Goal: Task Accomplishment & Management: Manage account settings

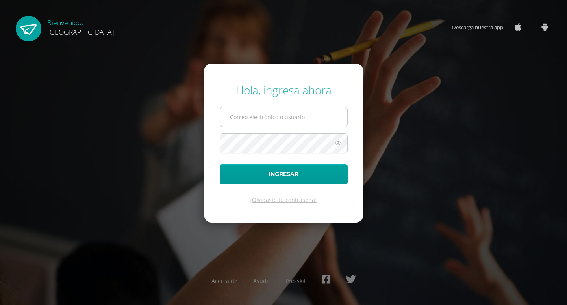
click at [279, 112] on input "text" at bounding box center [283, 116] width 127 height 19
type input "[PERSON_NAME][EMAIL_ADDRESS][DOMAIN_NAME]"
click at [220, 164] on button "Ingresar" at bounding box center [284, 174] width 128 height 20
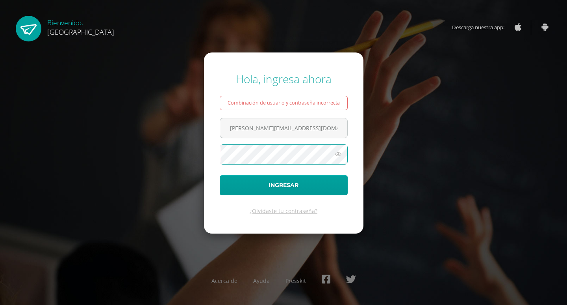
click at [220, 175] on button "Ingresar" at bounding box center [284, 185] width 128 height 20
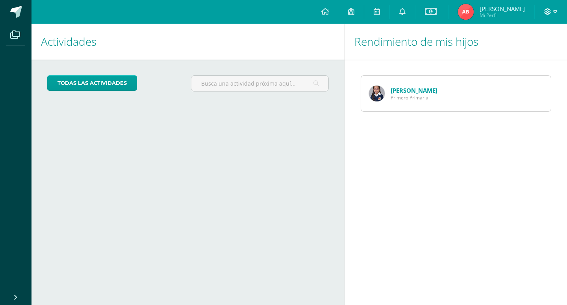
click at [555, 9] on icon at bounding box center [555, 11] width 4 height 7
click at [520, 51] on span "Cerrar sesión" at bounding box center [530, 53] width 35 height 7
